Goal: Navigation & Orientation: Find specific page/section

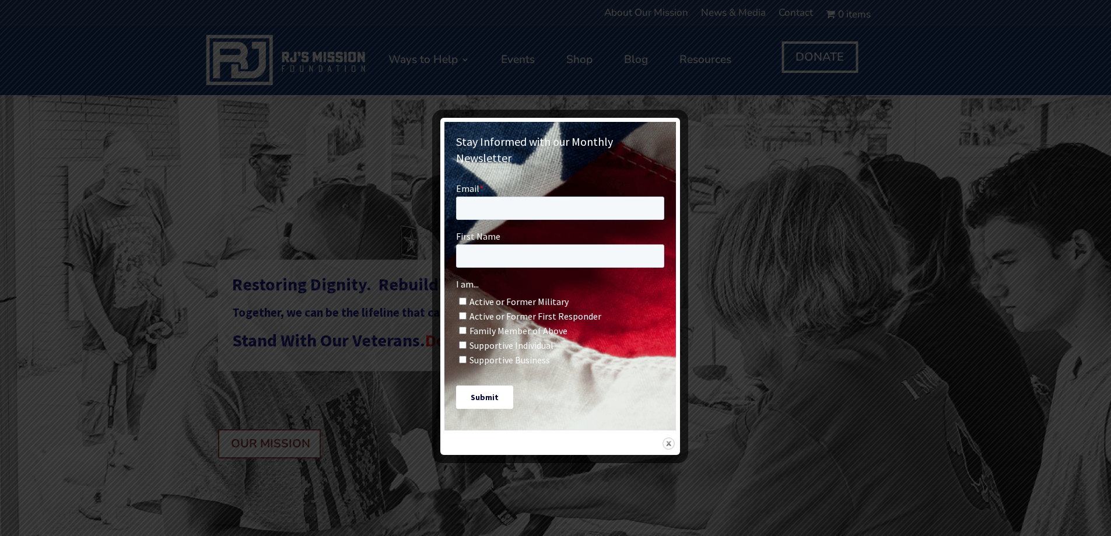
click at [670, 437] on img at bounding box center [668, 443] width 12 height 12
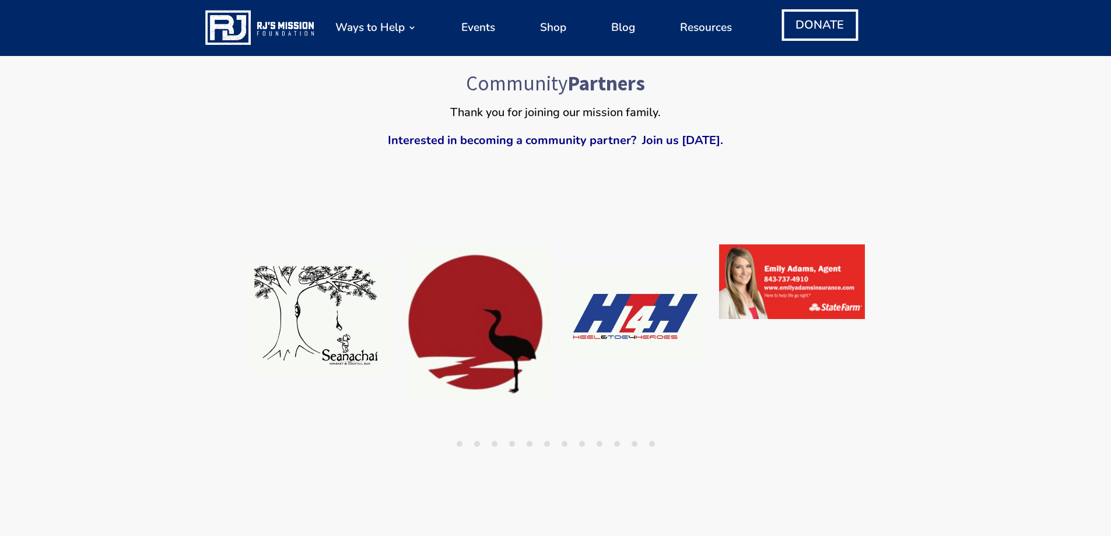
scroll to position [991, 0]
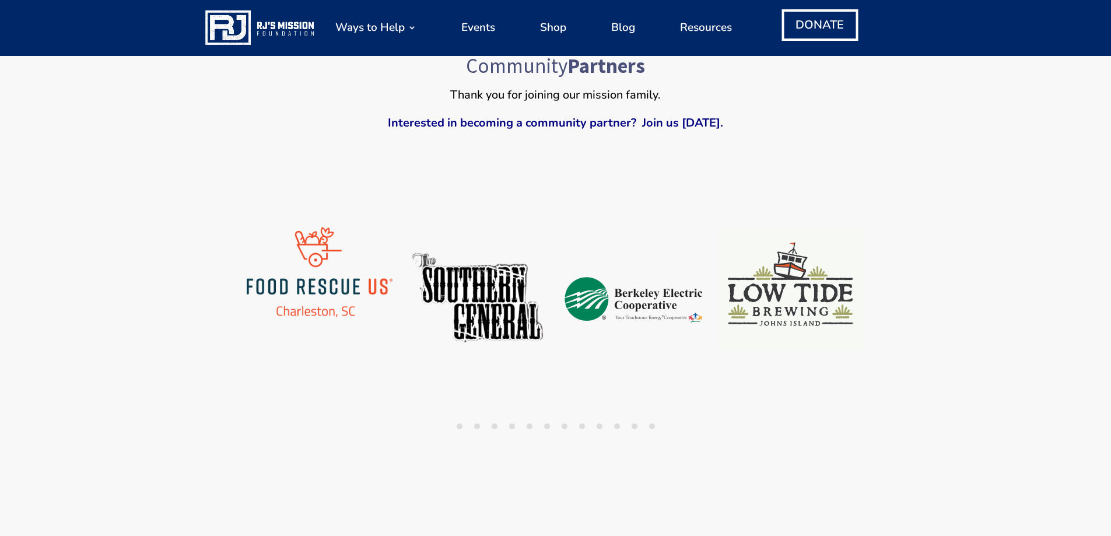
click at [459, 427] on button "1" at bounding box center [459, 426] width 6 height 6
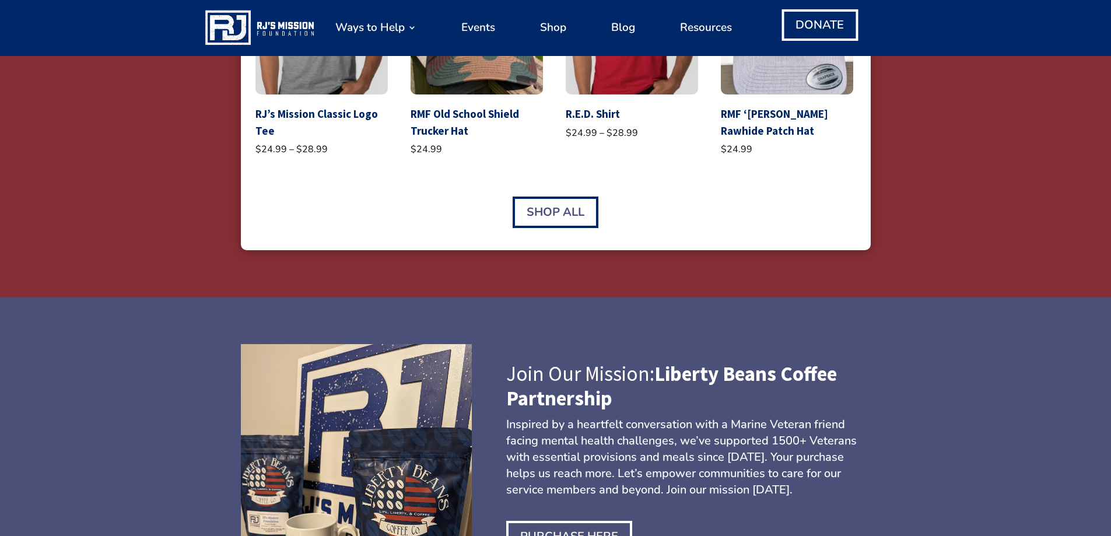
scroll to position [2363, 0]
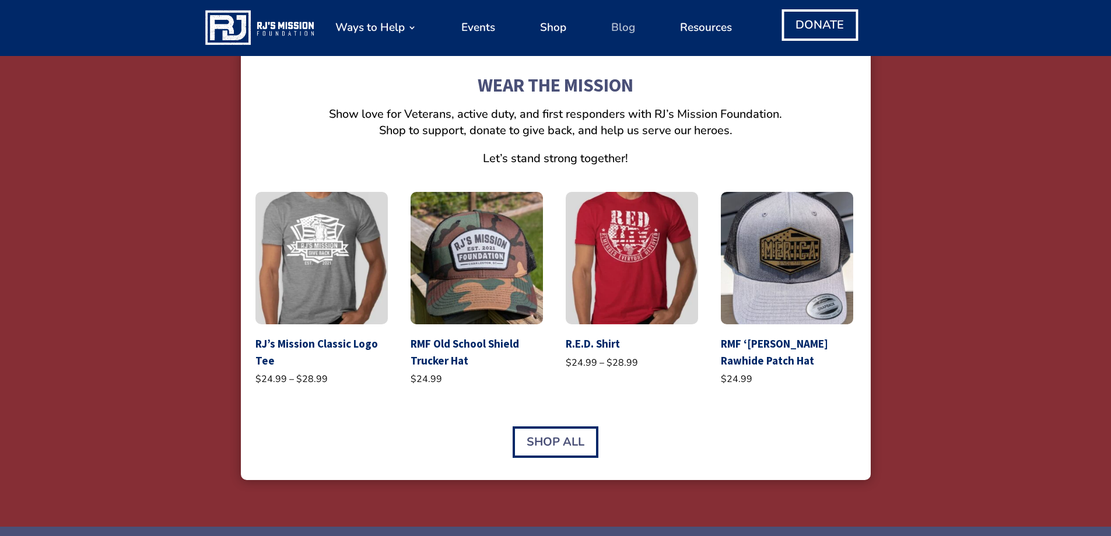
click at [611, 27] on link "Blog" at bounding box center [623, 27] width 24 height 44
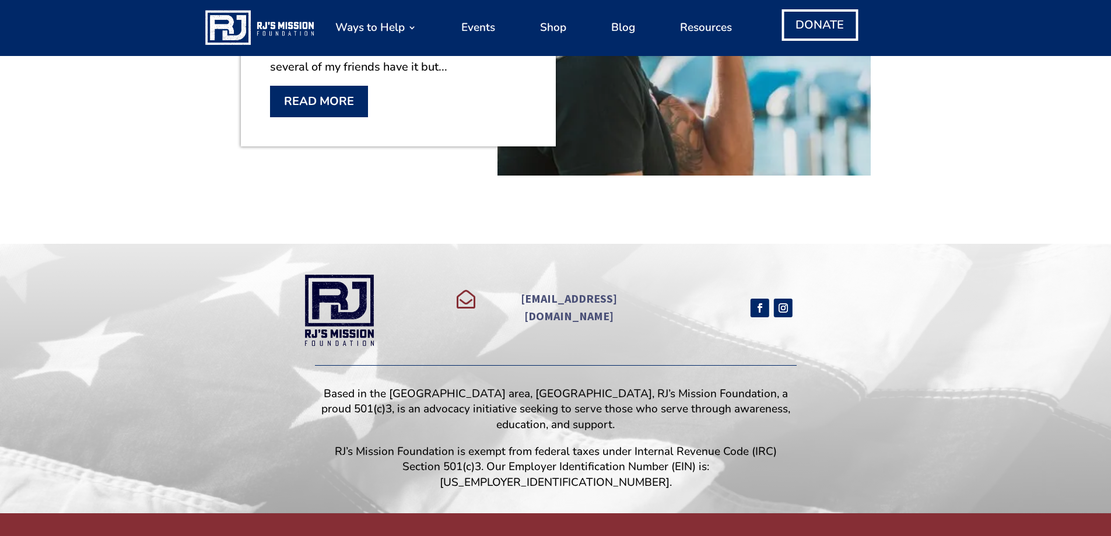
scroll to position [3372, 0]
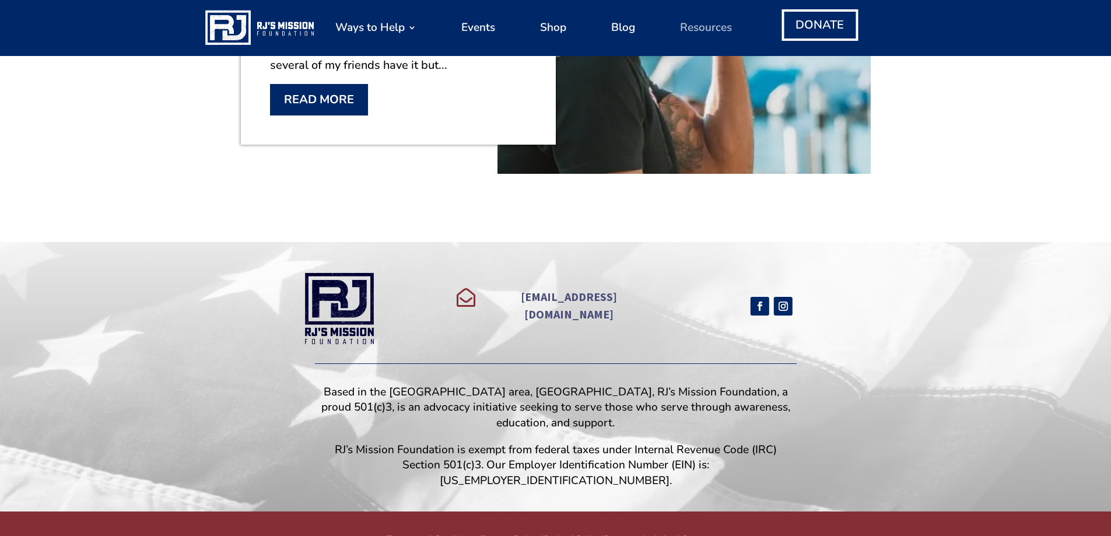
click at [707, 31] on link "Resources" at bounding box center [706, 27] width 52 height 44
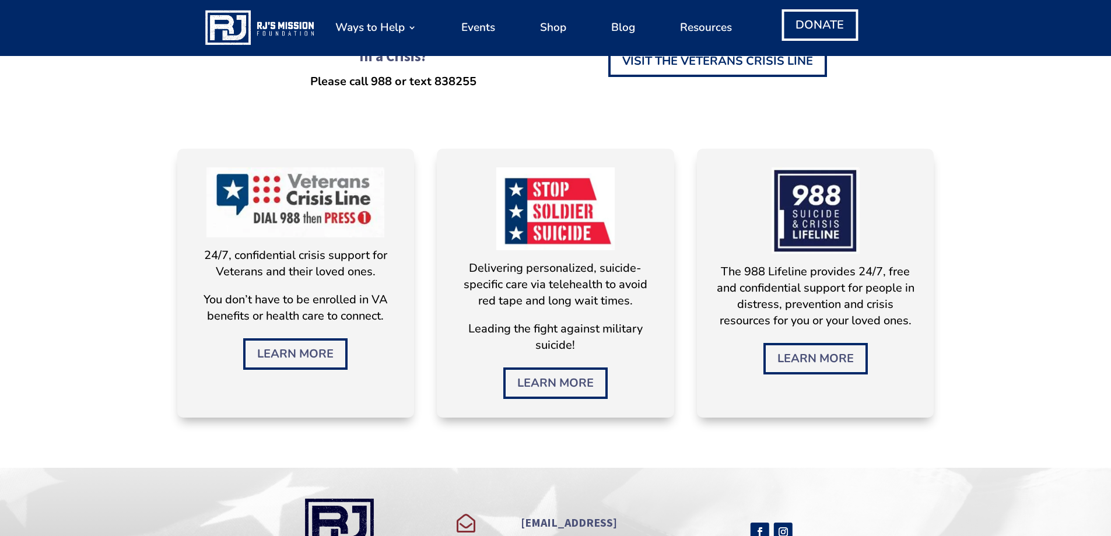
scroll to position [3, 0]
